Goal: Task Accomplishment & Management: Use online tool/utility

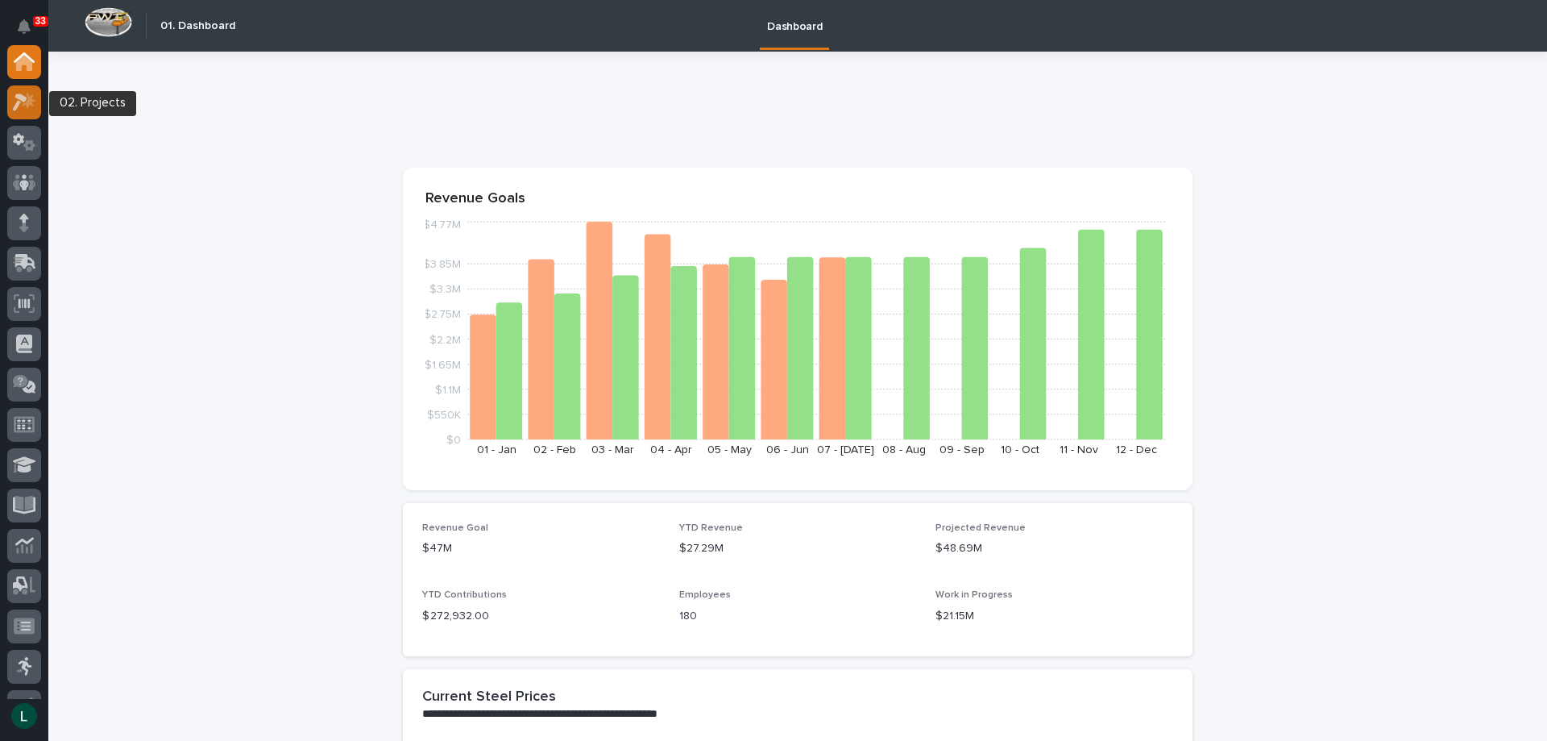
click at [19, 93] on icon at bounding box center [20, 102] width 15 height 18
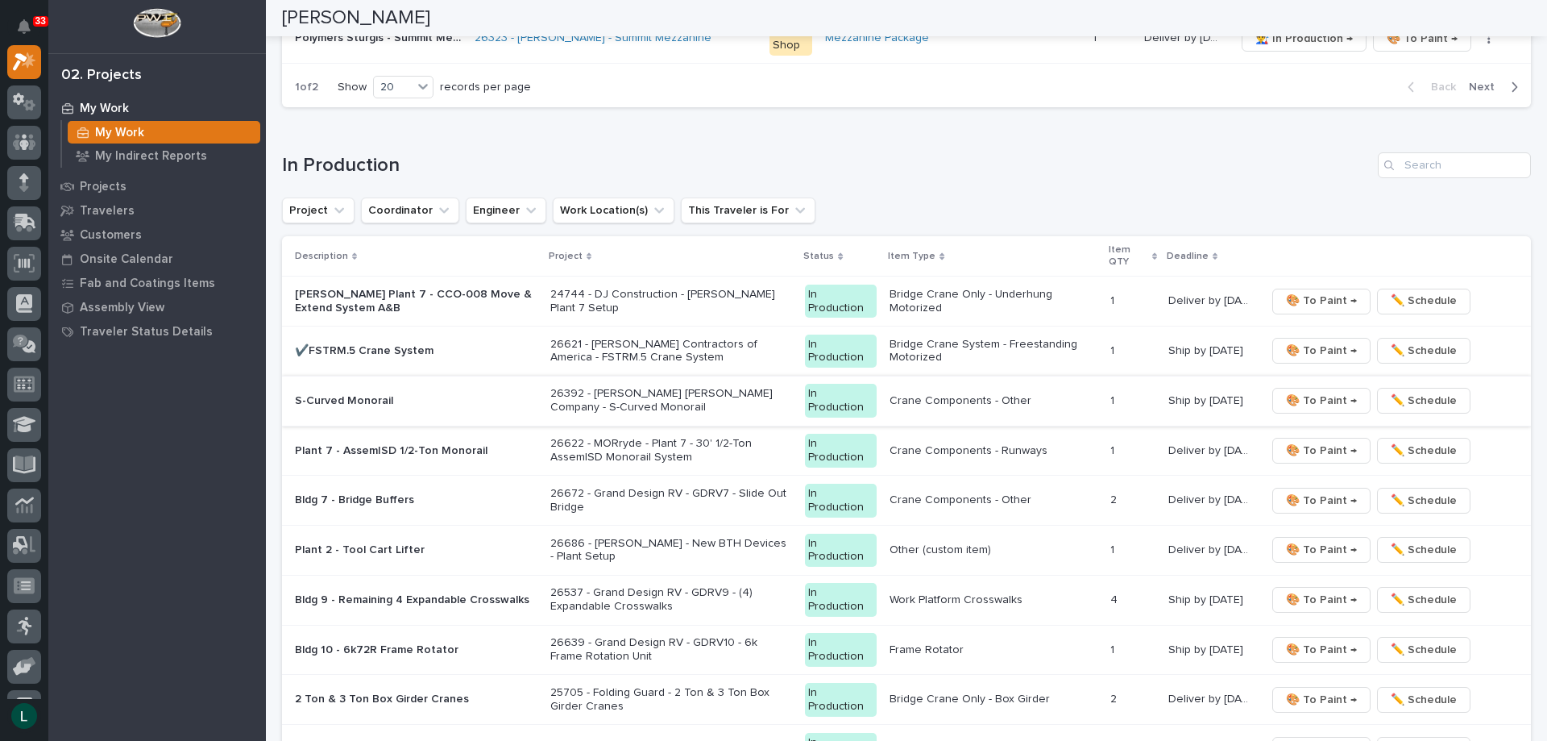
scroll to position [1370, 0]
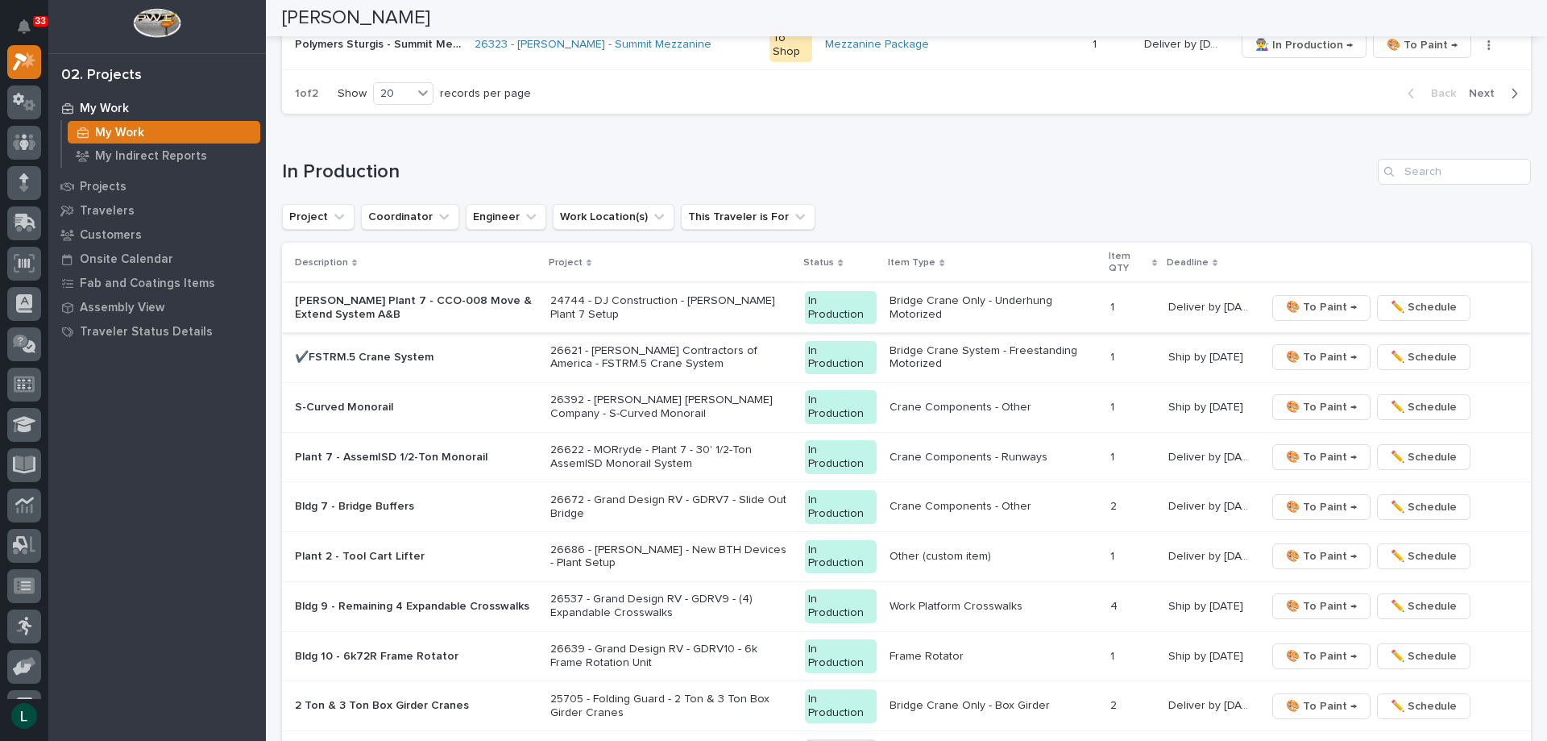
click at [1305, 300] on span "🎨 To Paint →" at bounding box center [1321, 306] width 71 height 19
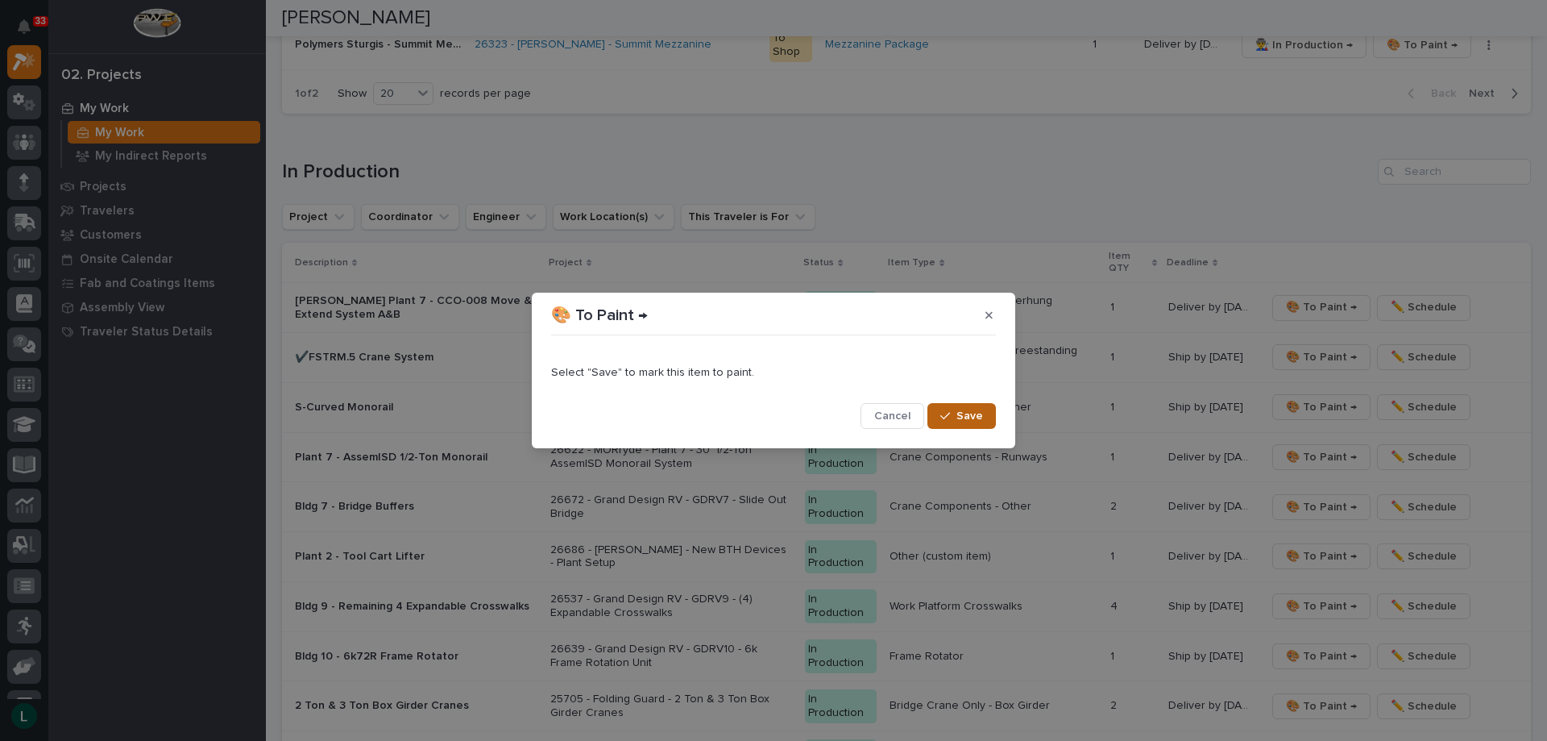
click at [959, 417] on span "Save" at bounding box center [970, 416] width 27 height 15
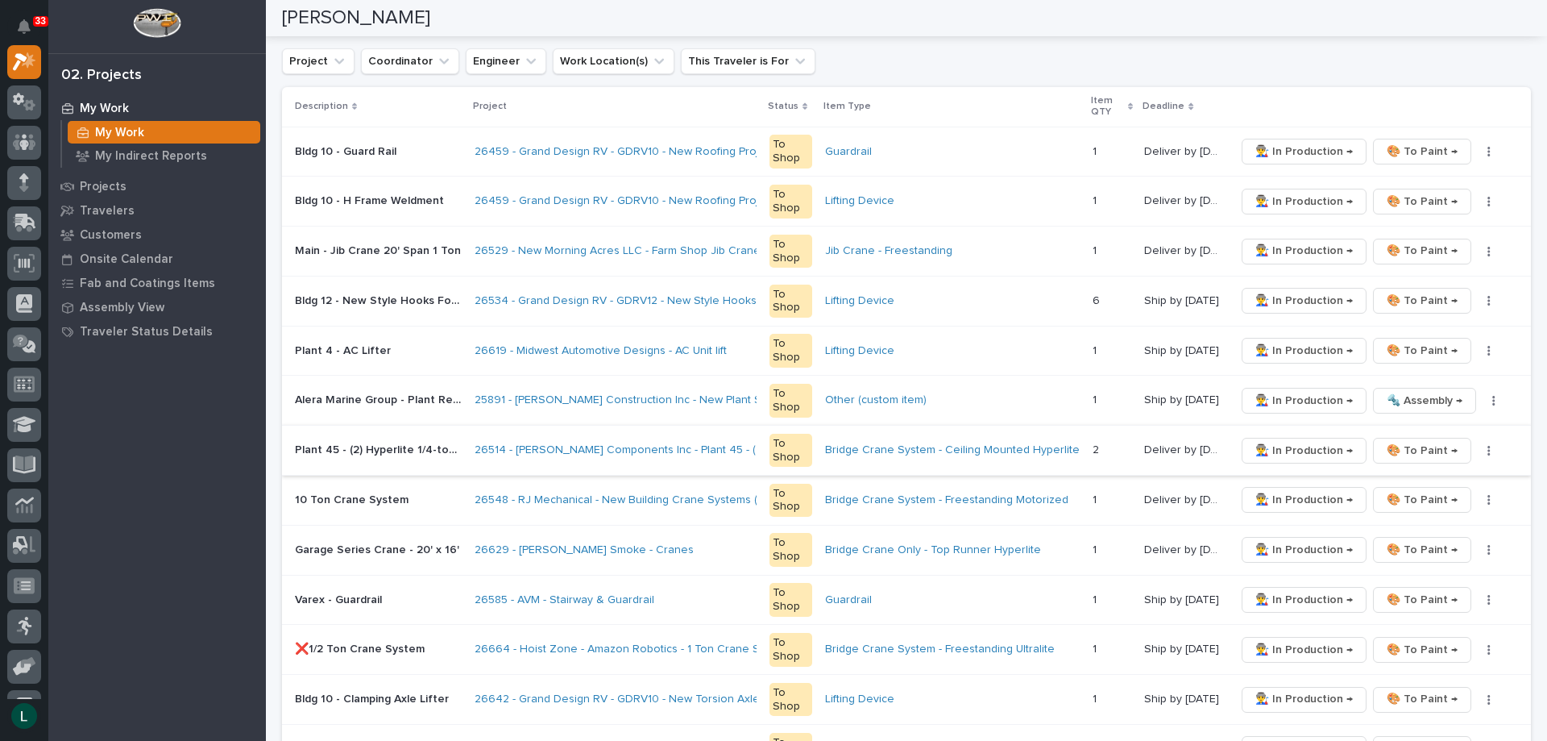
scroll to position [297, 0]
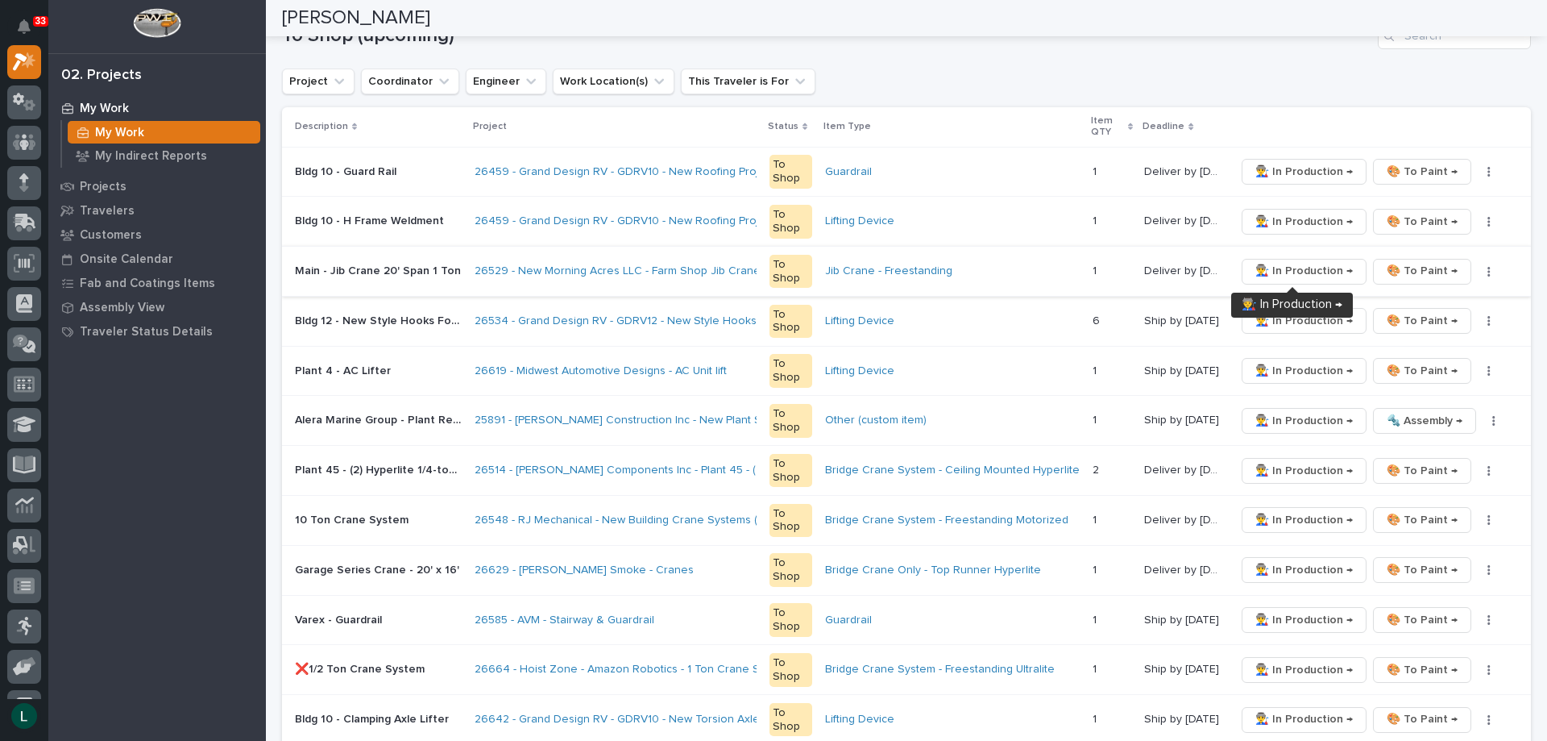
click at [1293, 265] on span "👨‍🏭 In Production →" at bounding box center [1304, 270] width 98 height 19
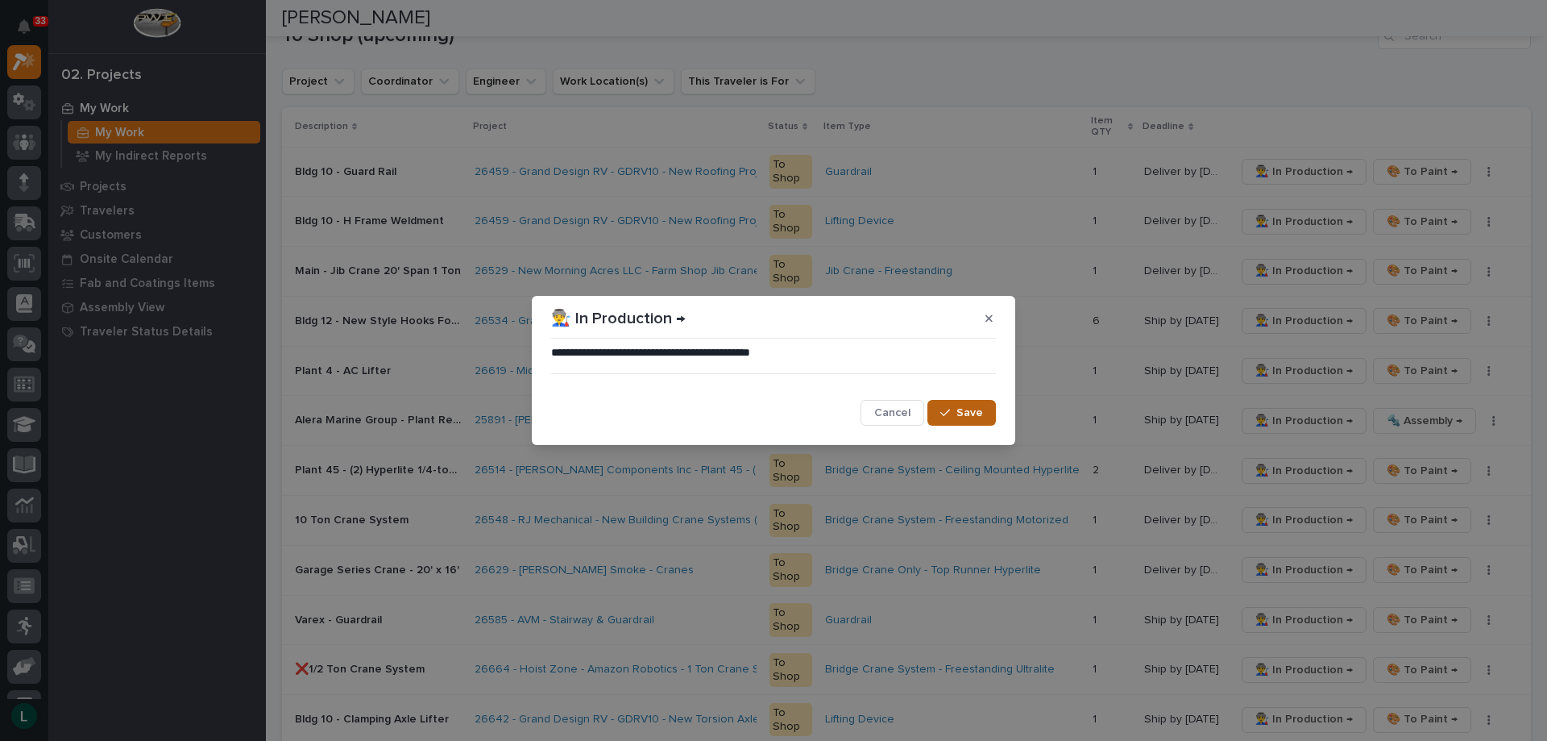
click at [969, 411] on span "Save" at bounding box center [970, 412] width 27 height 15
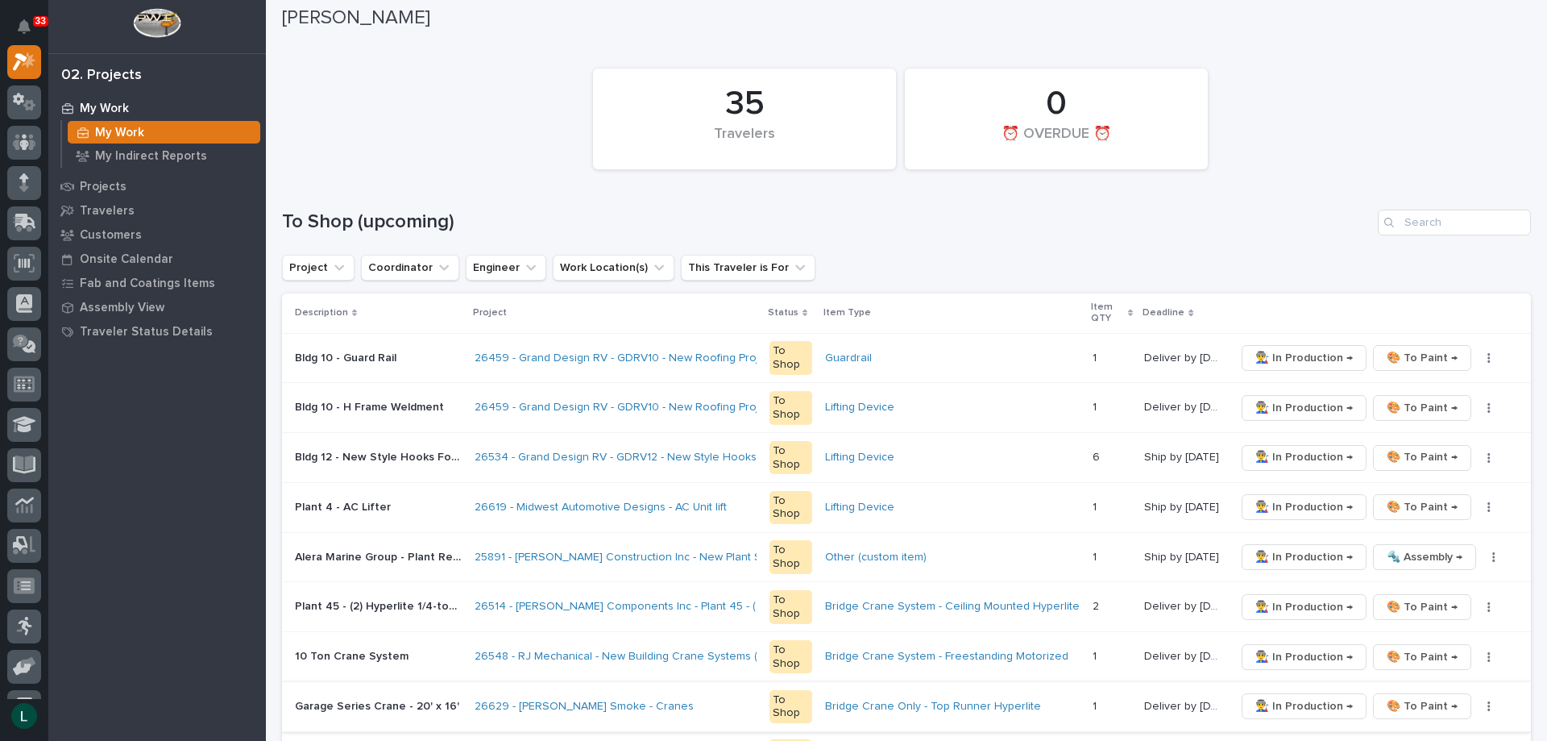
scroll to position [0, 0]
